Goal: Information Seeking & Learning: Understand process/instructions

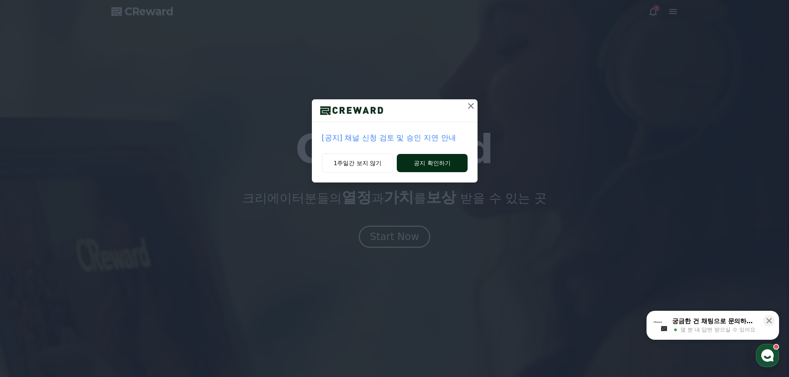
click at [418, 167] on button "공지 확인하기" at bounding box center [432, 163] width 70 height 18
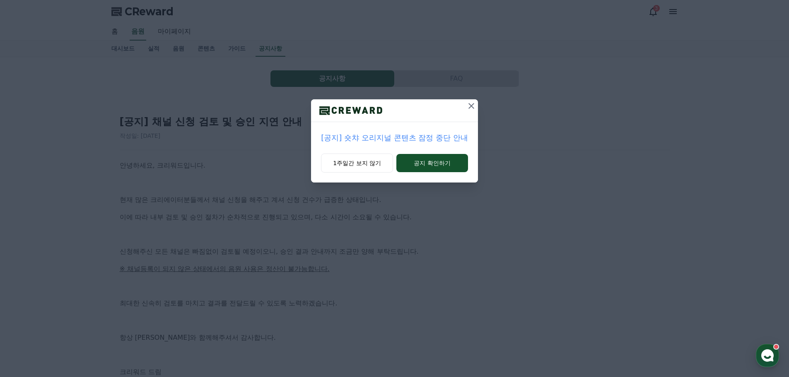
click at [418, 167] on button "공지 확인하기" at bounding box center [432, 163] width 72 height 18
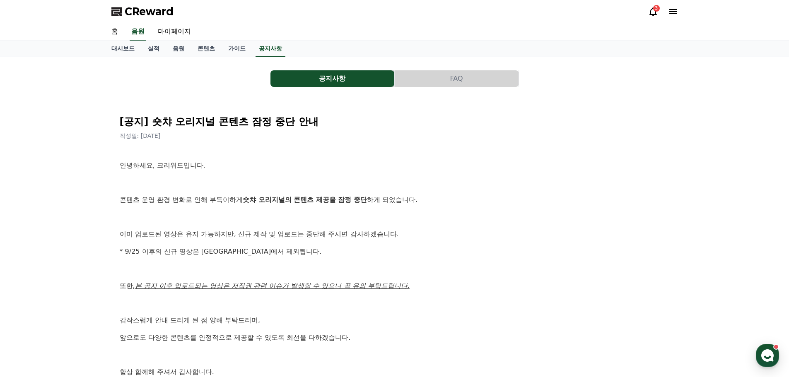
click at [653, 15] on icon at bounding box center [652, 11] width 7 height 9
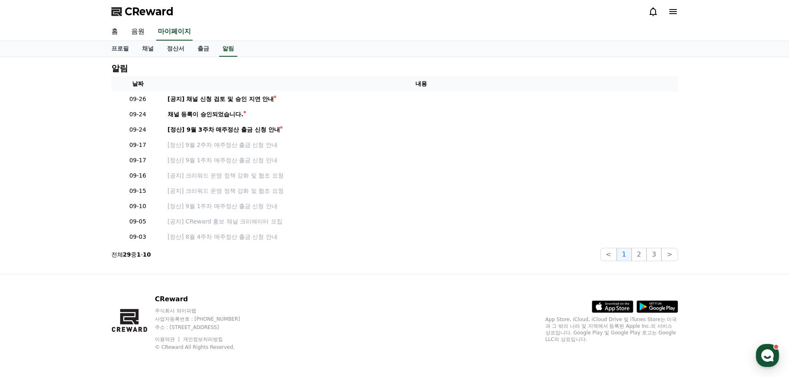
click at [653, 13] on icon at bounding box center [653, 12] width 10 height 10
click at [671, 11] on icon at bounding box center [672, 11] width 7 height 5
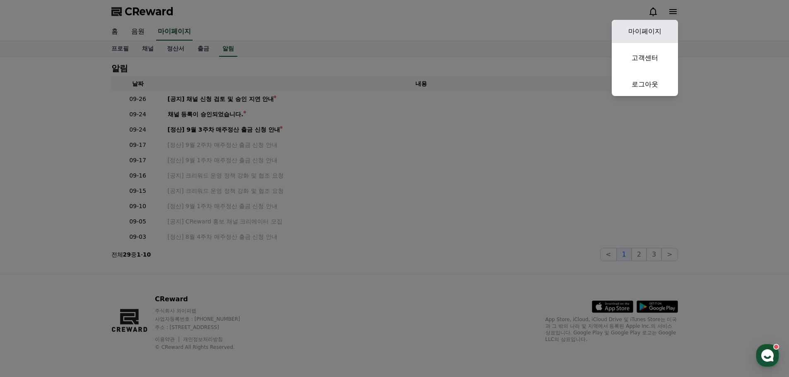
click at [646, 32] on link "마이페이지" at bounding box center [645, 31] width 66 height 23
select select "**********"
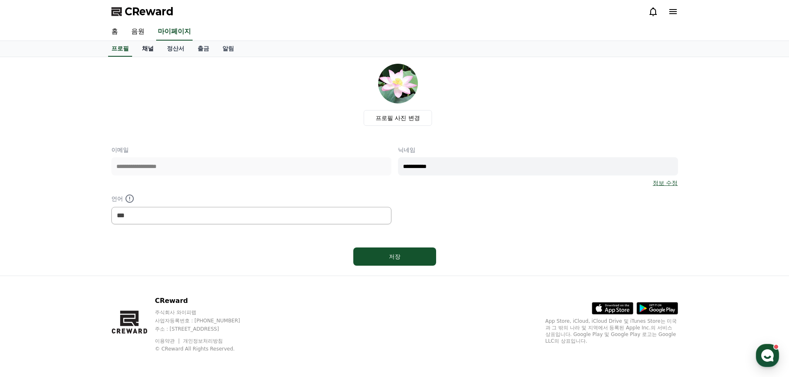
click at [146, 49] on link "채널" at bounding box center [147, 49] width 25 height 16
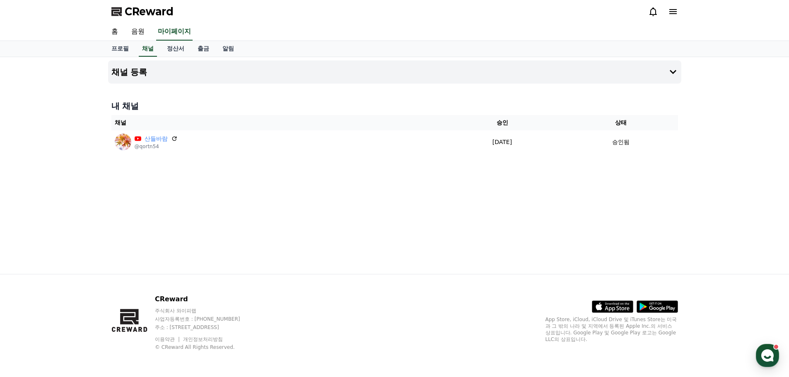
click at [671, 8] on icon at bounding box center [673, 12] width 10 height 10
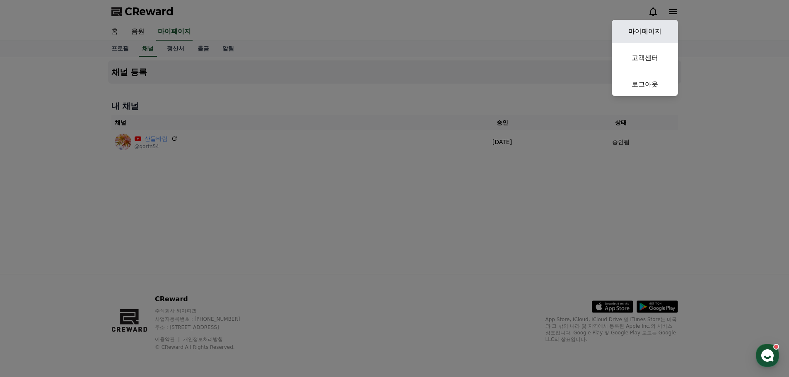
click at [633, 32] on link "마이페이지" at bounding box center [645, 31] width 66 height 23
select select "**********"
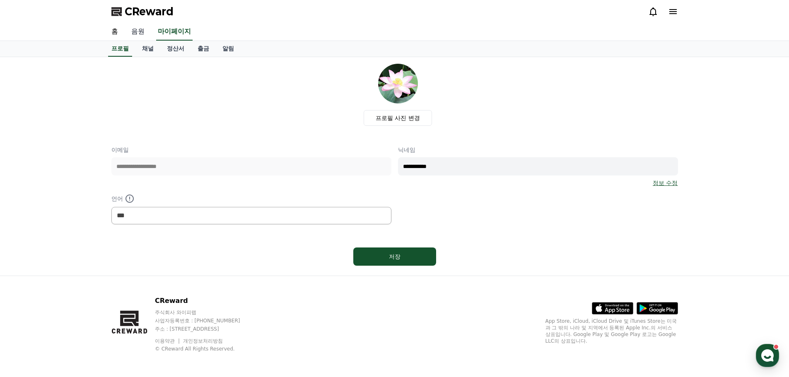
click at [142, 35] on link "음원" at bounding box center [138, 31] width 27 height 17
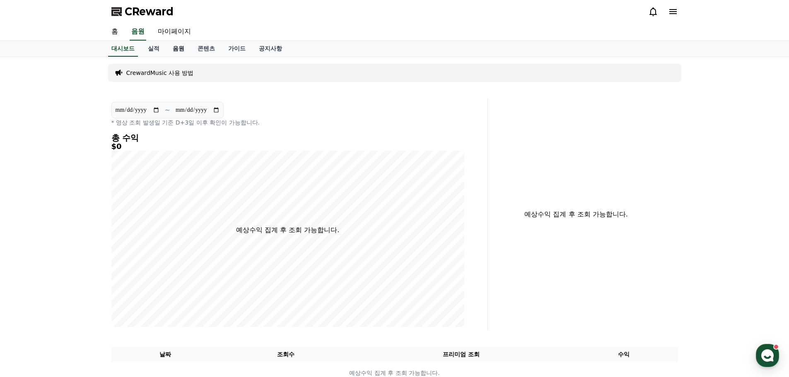
click at [177, 49] on link "음원" at bounding box center [178, 49] width 25 height 16
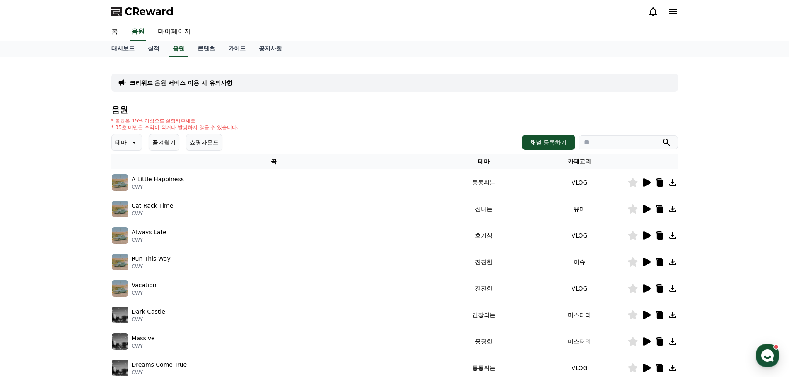
click at [672, 182] on icon at bounding box center [672, 182] width 7 height 7
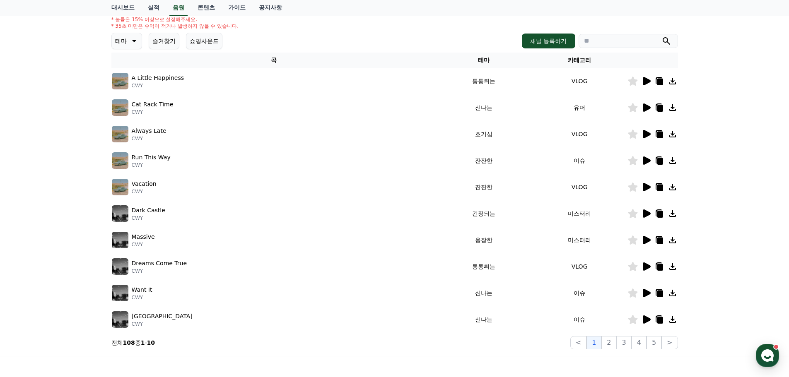
scroll to position [101, 0]
click at [648, 81] on icon at bounding box center [647, 82] width 8 height 8
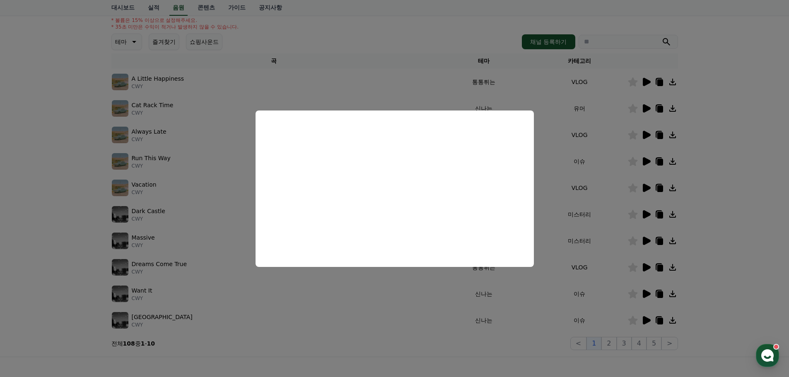
click at [709, 145] on button "close modal" at bounding box center [394, 188] width 789 height 377
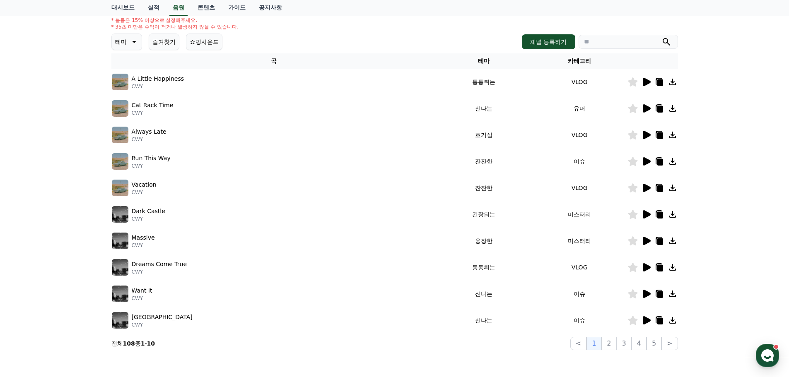
click at [657, 82] on icon at bounding box center [659, 82] width 10 height 10
click at [673, 82] on icon at bounding box center [672, 82] width 7 height 7
click at [671, 106] on icon at bounding box center [673, 109] width 10 height 10
click at [643, 134] on icon at bounding box center [647, 135] width 8 height 8
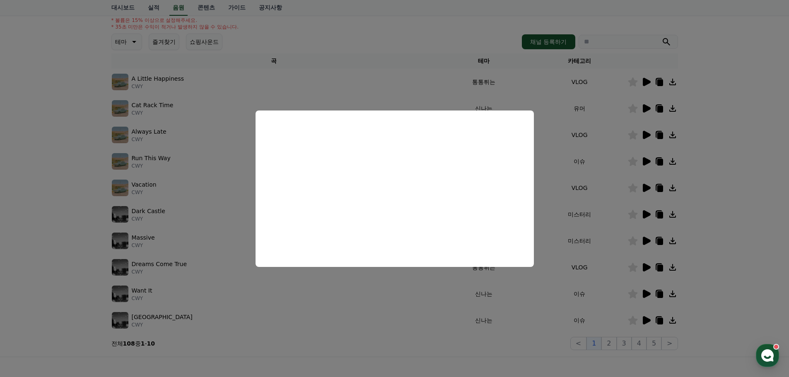
click at [754, 145] on button "close modal" at bounding box center [394, 188] width 789 height 377
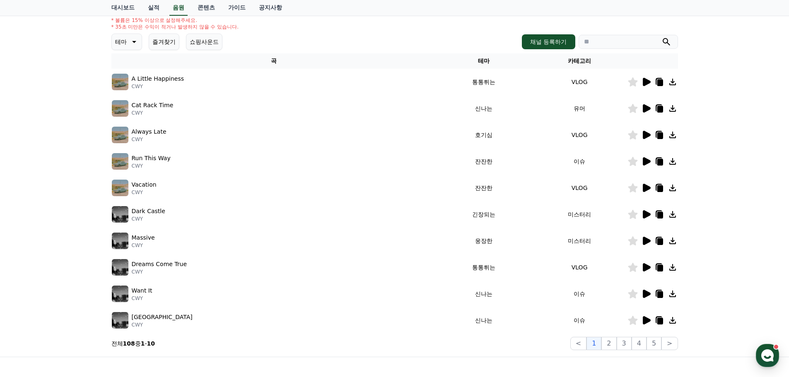
click at [675, 135] on icon at bounding box center [673, 135] width 10 height 10
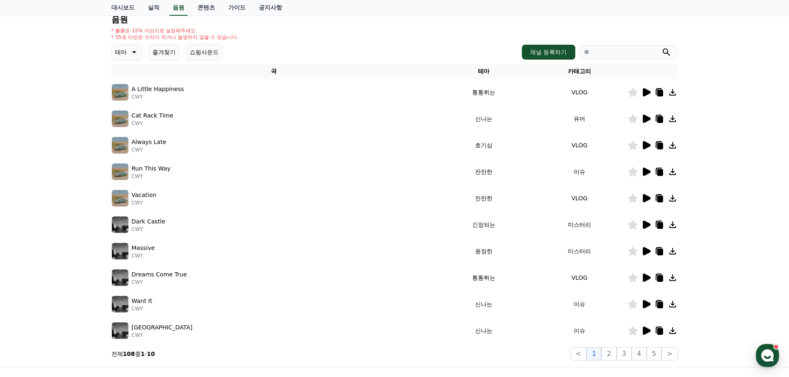
scroll to position [124, 0]
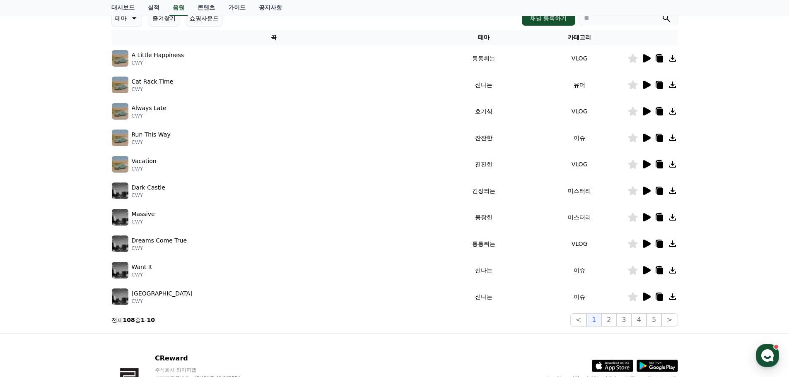
click at [643, 135] on icon at bounding box center [647, 138] width 8 height 8
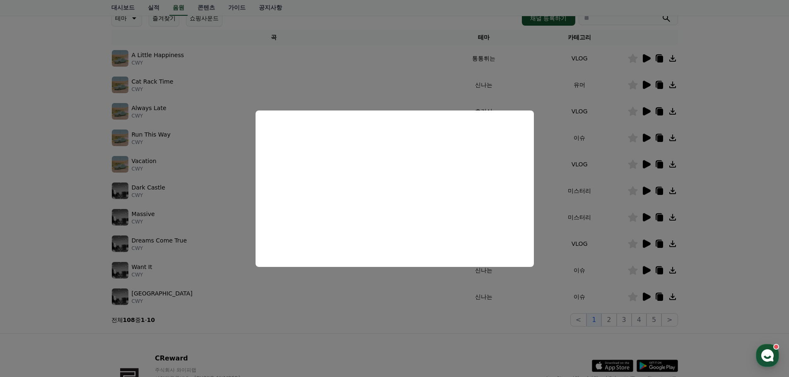
click at [559, 139] on button "close modal" at bounding box center [394, 188] width 789 height 377
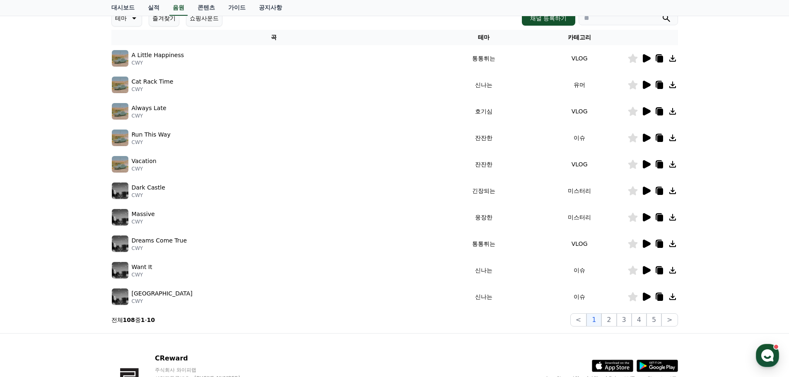
click at [672, 139] on icon at bounding box center [672, 138] width 7 height 7
click at [670, 163] on icon at bounding box center [673, 164] width 10 height 10
click at [672, 190] on icon at bounding box center [672, 191] width 7 height 7
click at [671, 219] on icon at bounding box center [673, 217] width 10 height 10
click at [672, 242] on icon at bounding box center [672, 244] width 7 height 7
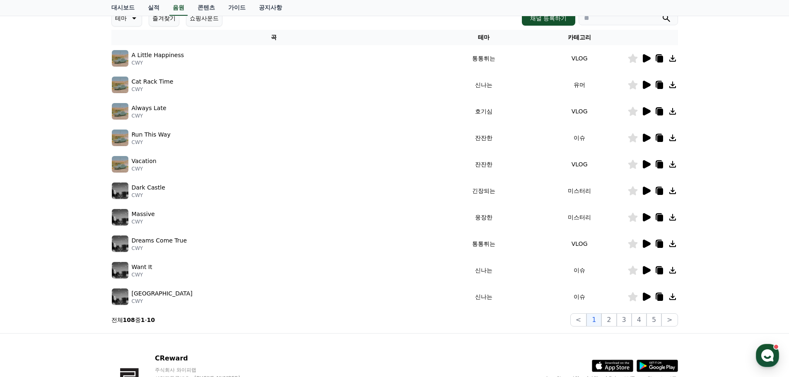
click at [672, 244] on icon at bounding box center [672, 244] width 7 height 7
click at [672, 268] on icon at bounding box center [672, 270] width 7 height 7
click at [673, 295] on icon at bounding box center [673, 297] width 10 height 10
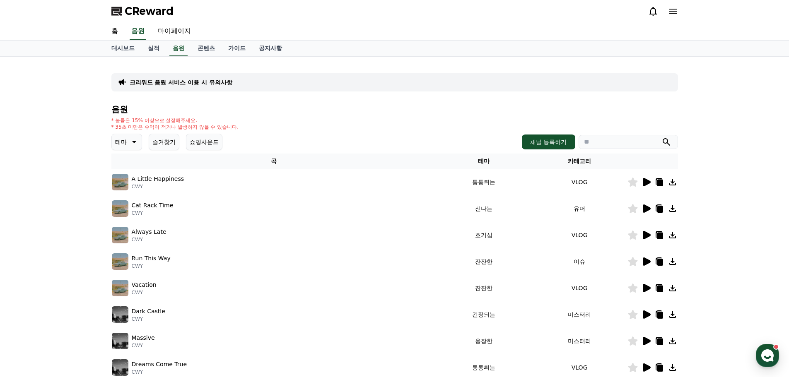
scroll to position [0, 0]
click at [202, 48] on link "콘텐츠" at bounding box center [206, 49] width 31 height 16
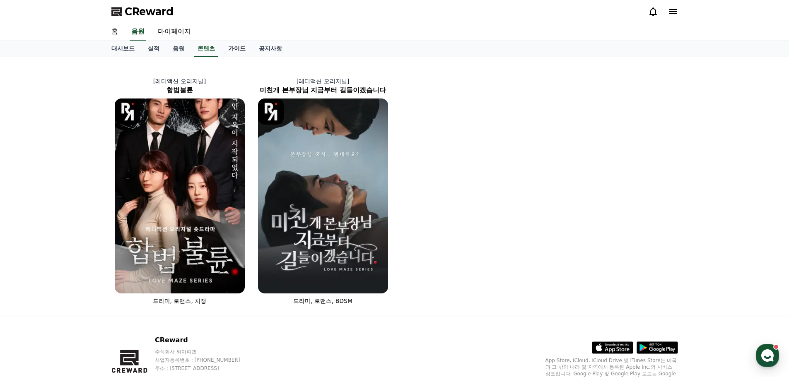
click at [232, 48] on link "가이드" at bounding box center [237, 49] width 31 height 16
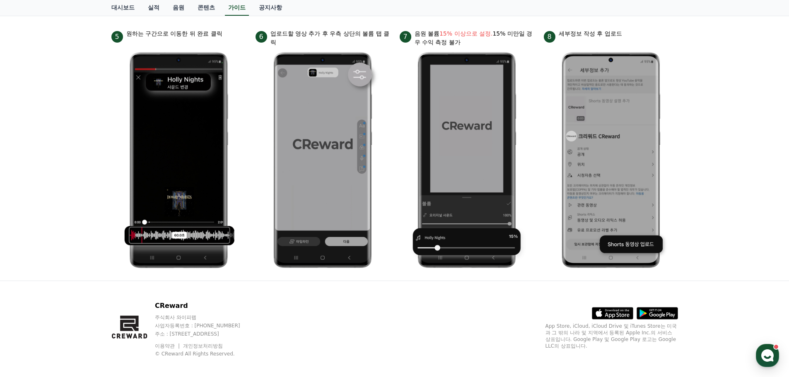
scroll to position [388, 0]
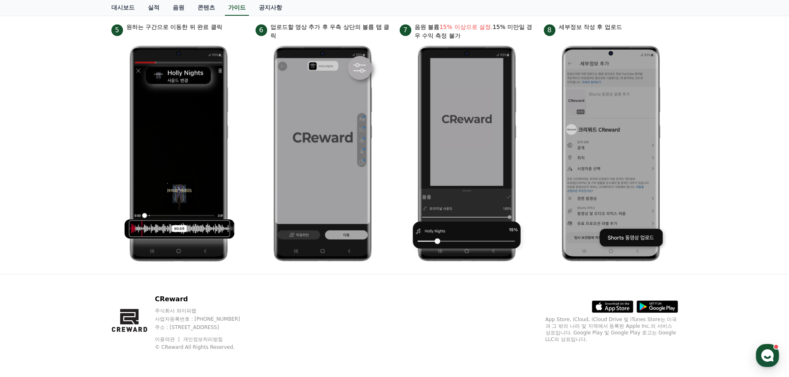
click at [627, 241] on img at bounding box center [610, 153] width 121 height 227
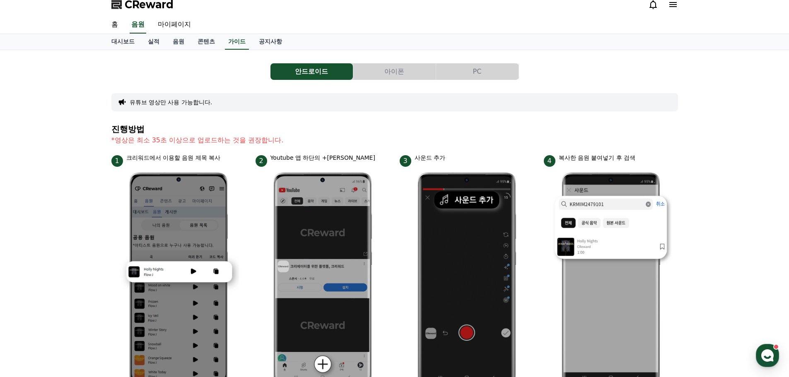
scroll to position [0, 0]
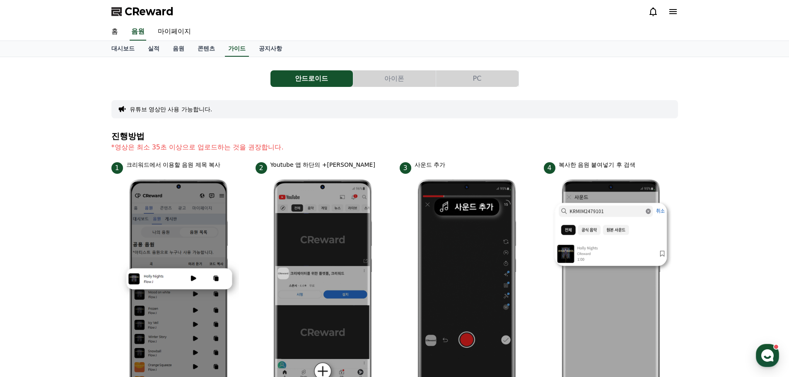
click at [487, 79] on button "PC" at bounding box center [477, 78] width 82 height 17
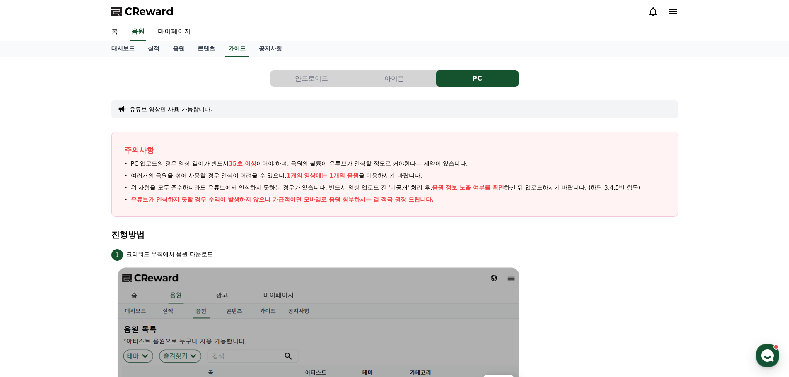
click at [162, 10] on span "CReward" at bounding box center [149, 11] width 49 height 13
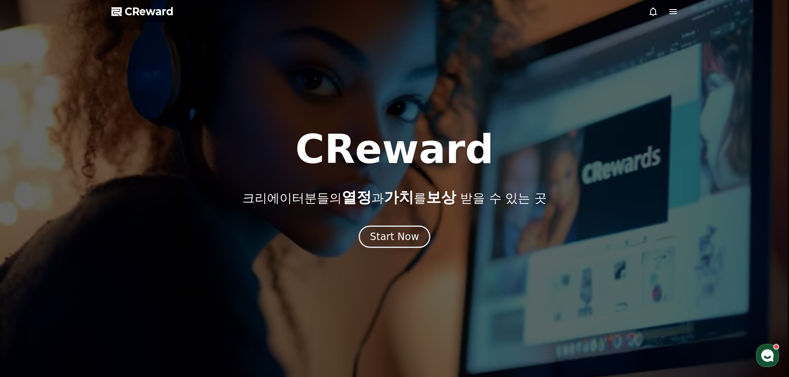
click at [675, 13] on icon at bounding box center [672, 11] width 7 height 5
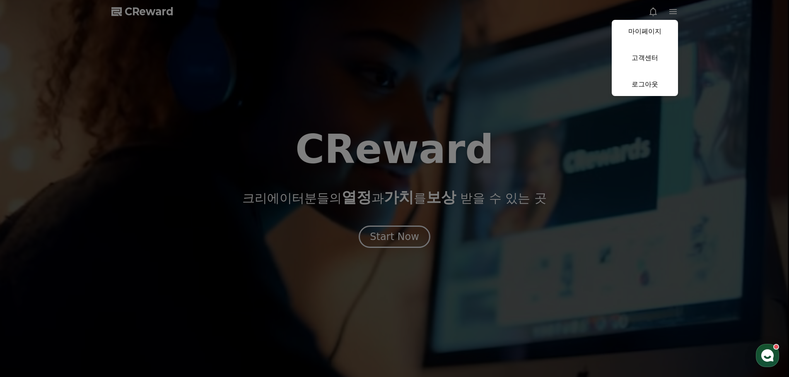
click at [396, 132] on button "close" at bounding box center [394, 188] width 789 height 377
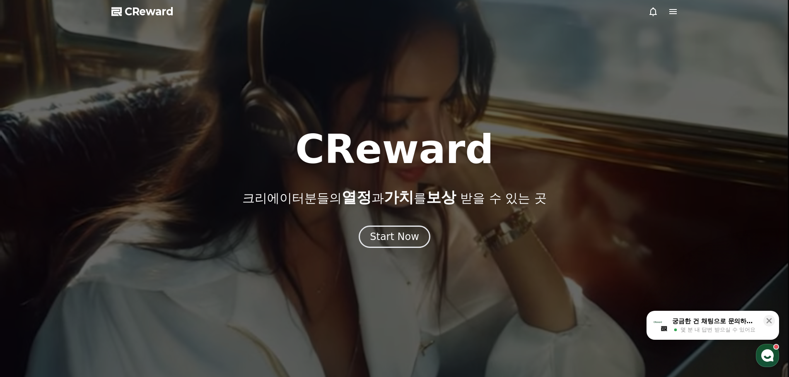
click at [672, 10] on icon at bounding box center [673, 12] width 10 height 10
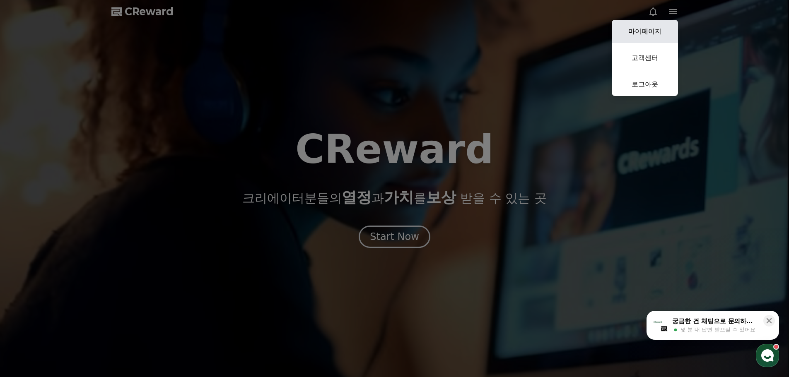
click at [647, 34] on link "마이페이지" at bounding box center [645, 31] width 66 height 23
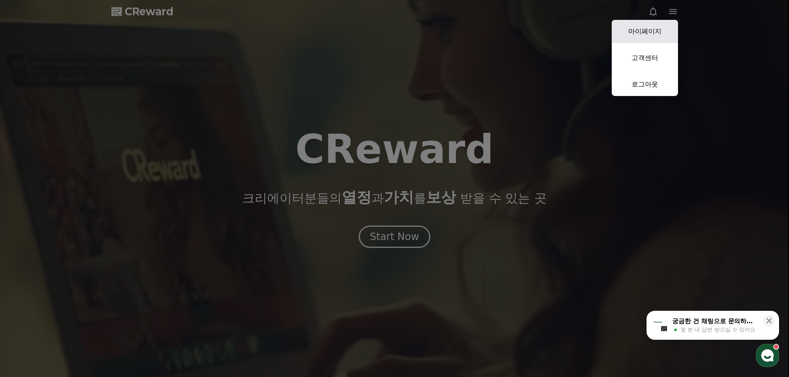
select select "**********"
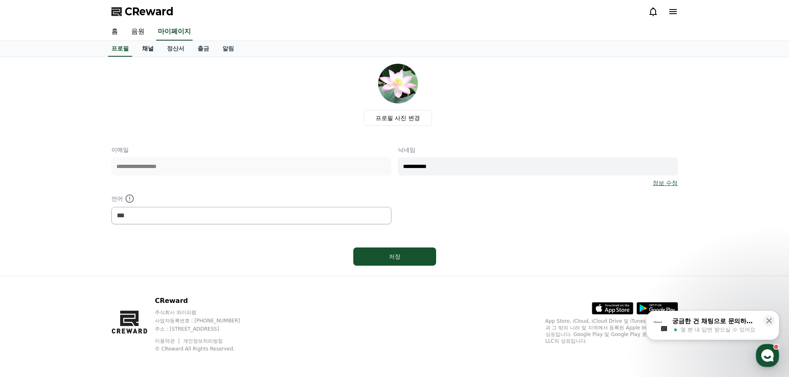
click at [144, 49] on link "채널" at bounding box center [147, 49] width 25 height 16
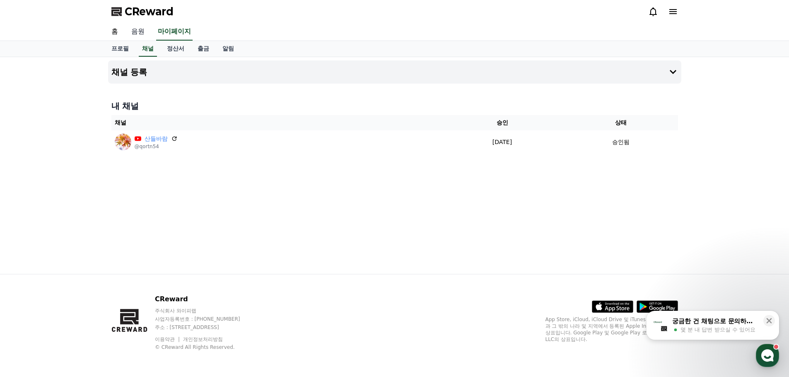
click at [137, 33] on link "음원" at bounding box center [138, 31] width 27 height 17
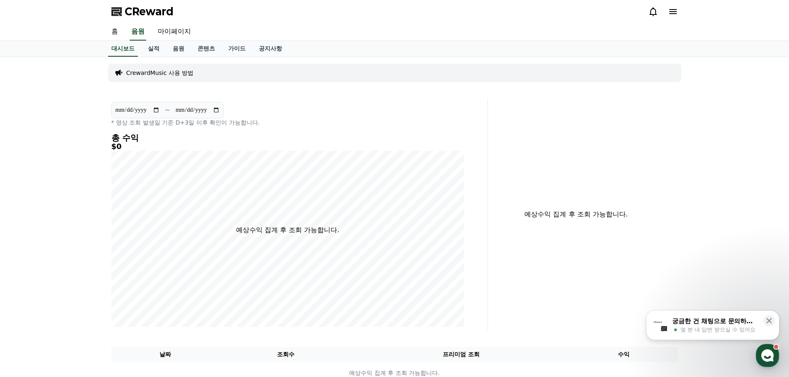
click at [111, 33] on link "홈" at bounding box center [115, 31] width 20 height 17
